Goal: Find contact information: Find contact information

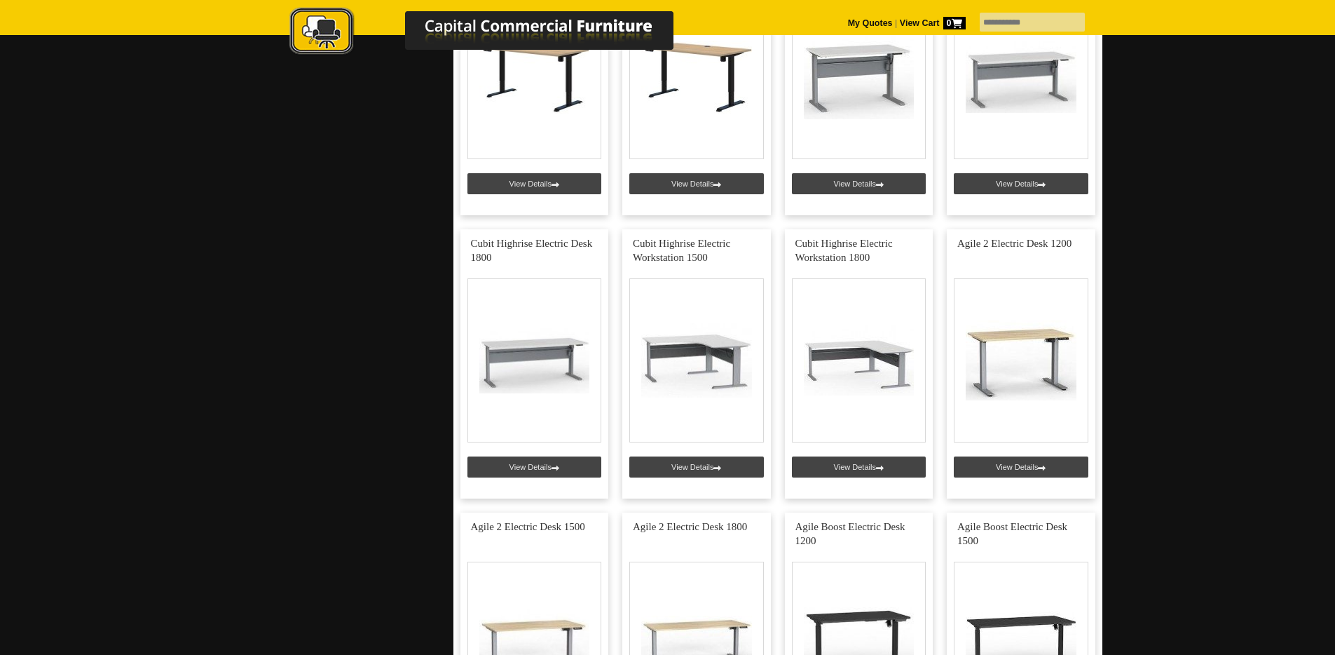
scroll to position [332, 0]
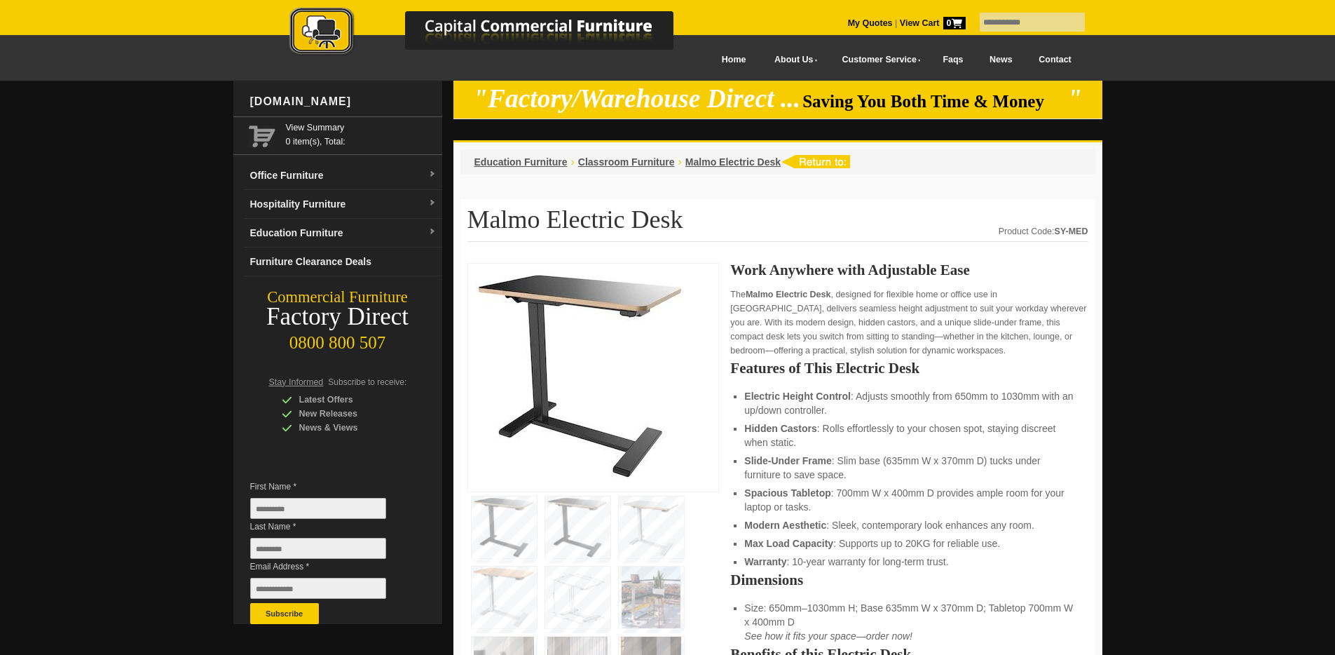
click at [1060, 56] on link "Contact" at bounding box center [1055, 60] width 59 height 32
drag, startPoint x: 468, startPoint y: 216, endPoint x: 641, endPoint y: 217, distance: 173.9
click at [641, 217] on h1 "Malmo Electric Desk" at bounding box center [778, 224] width 621 height 36
copy h1 "Malmo Electric Desk"
